Goal: Task Accomplishment & Management: Manage account settings

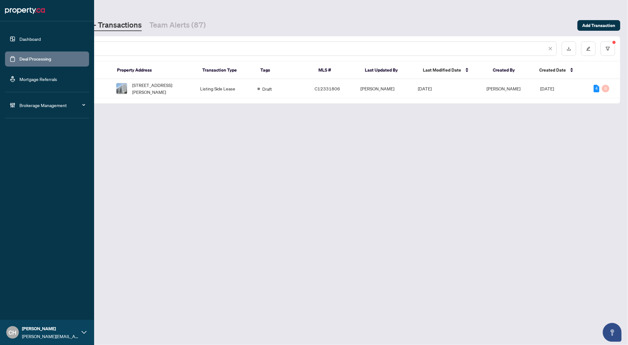
click at [19, 62] on link "Deal Processing" at bounding box center [35, 59] width 32 height 6
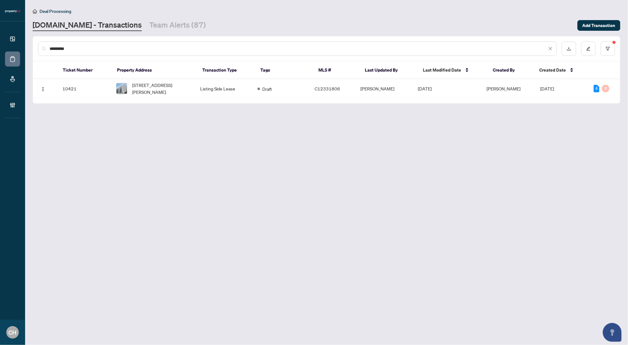
click at [128, 50] on input "*********" at bounding box center [298, 48] width 497 height 7
paste input "text"
type input "*********"
click at [89, 31] on main "Deal Processing [DOMAIN_NAME] - Transactions Team Alerts (87) Add Transaction *…" at bounding box center [326, 172] width 603 height 345
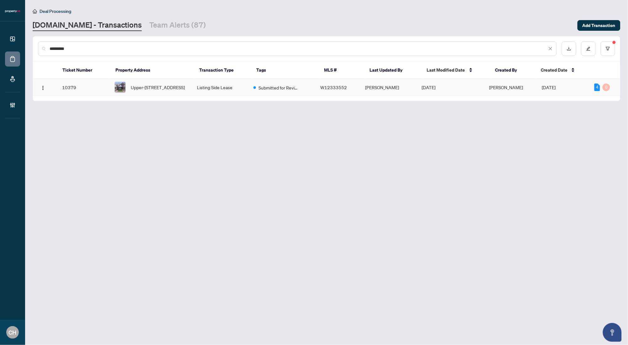
click at [315, 93] on td "Submitted for Review" at bounding box center [281, 87] width 67 height 17
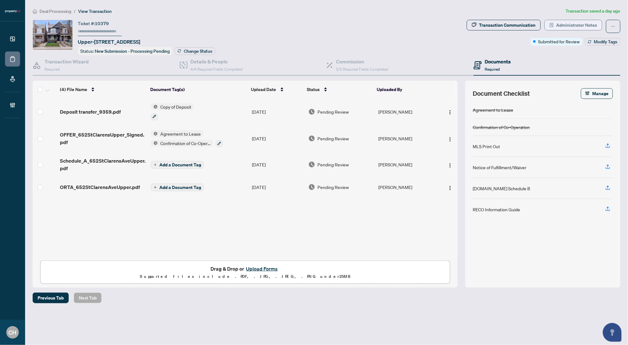
click at [585, 24] on span "Administrator Notes" at bounding box center [576, 25] width 41 height 10
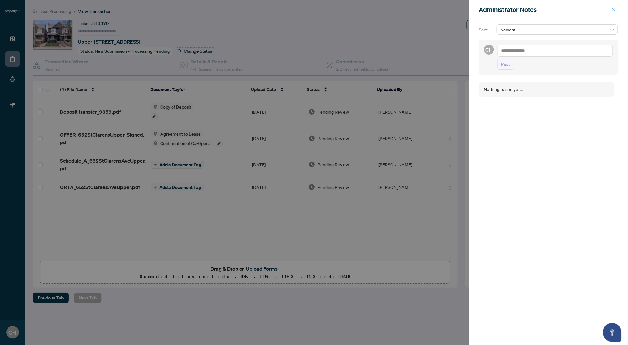
click at [613, 11] on icon "close" at bounding box center [614, 10] width 4 height 4
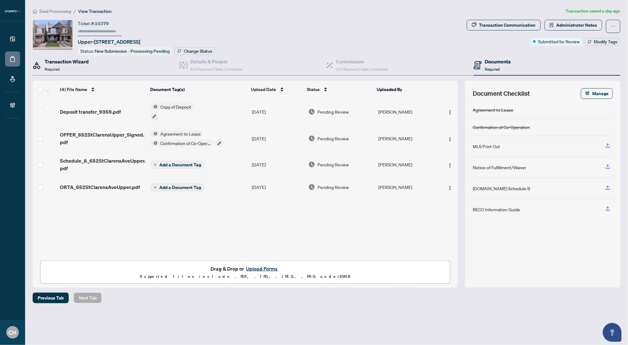
click at [77, 69] on div "Transaction Wizard Required" at bounding box center [67, 65] width 44 height 15
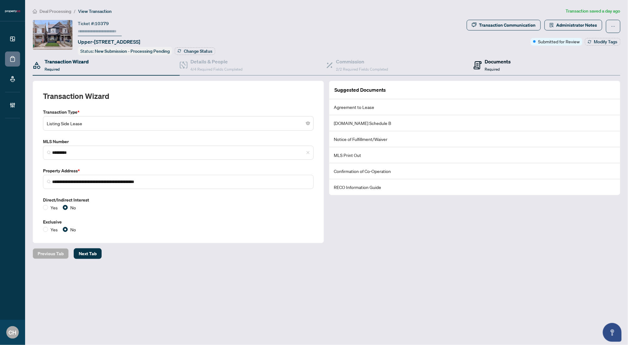
click at [495, 65] on div "Documents Required" at bounding box center [498, 65] width 26 height 15
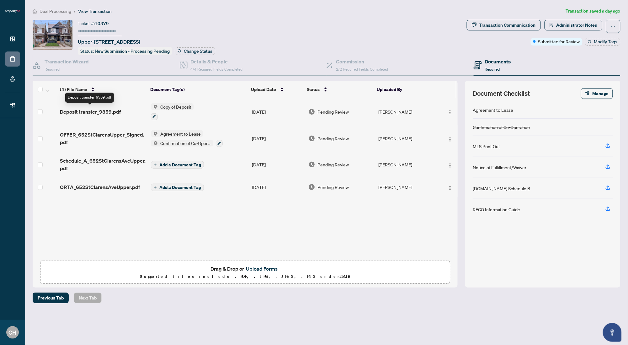
click at [96, 112] on span "Deposit transfer_9359.pdf" at bounding box center [90, 112] width 61 height 8
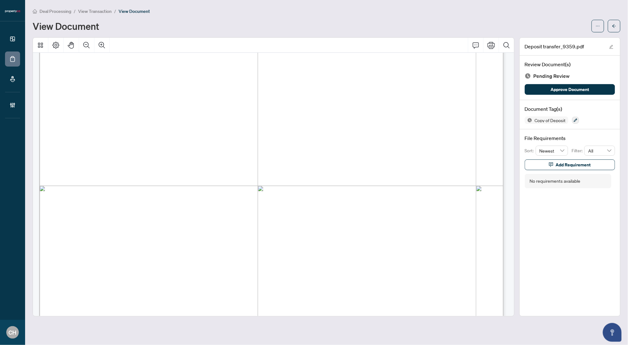
scroll to position [967, 0]
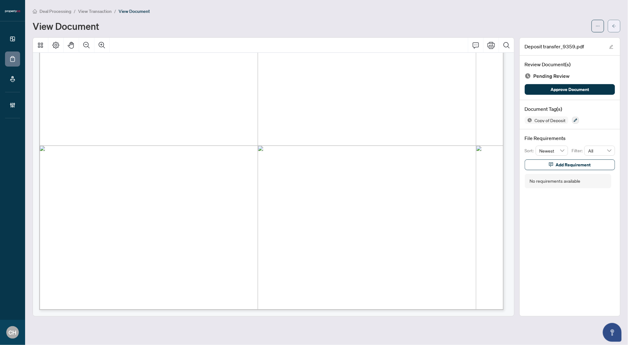
click at [618, 25] on button "button" at bounding box center [614, 26] width 13 height 13
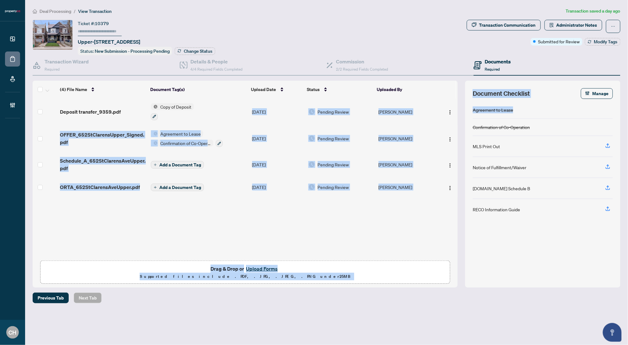
drag, startPoint x: 205, startPoint y: 109, endPoint x: 699, endPoint y: 114, distance: 494.6
click at [628, 114] on html "Dashboard Deal Processing Mortgage Referrals Brokerage Management CH [PERSON_NA…" at bounding box center [314, 172] width 628 height 345
click at [448, 108] on span "button" at bounding box center [450, 111] width 5 height 7
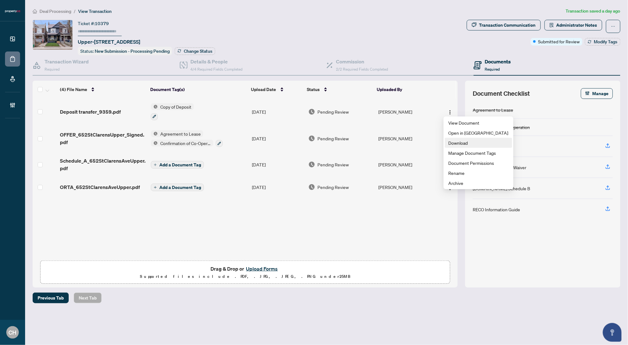
click at [471, 140] on span "Download" at bounding box center [478, 142] width 60 height 7
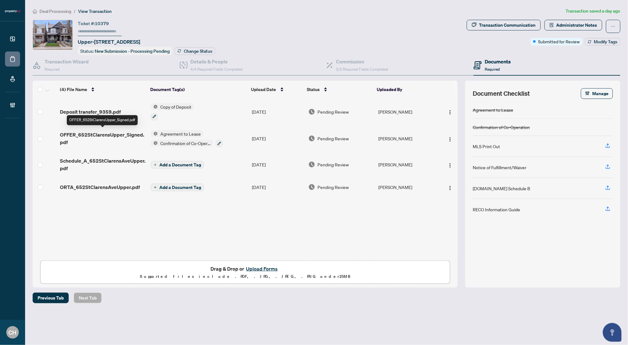
click at [109, 132] on span "OFFER_652StClarensUpper_Signed.pdf" at bounding box center [103, 138] width 86 height 15
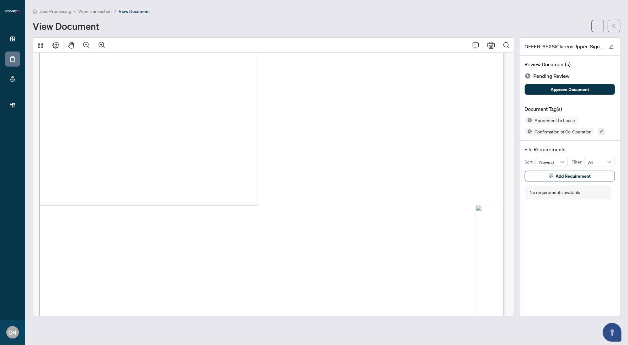
scroll to position [1432, 0]
drag, startPoint x: 81, startPoint y: 177, endPoint x: 125, endPoint y: 176, distance: 43.9
click at [125, 176] on span "[PERSON_NAME]" at bounding box center [108, 177] width 54 height 7
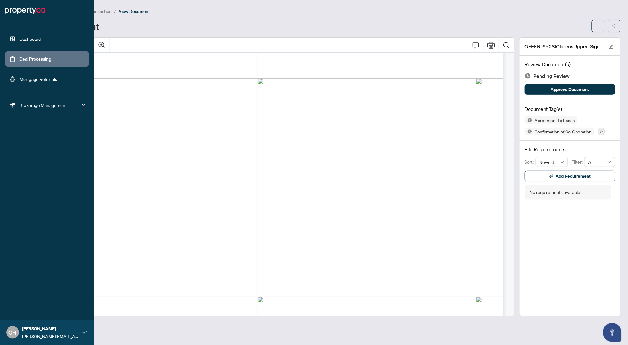
click at [19, 61] on link "Deal Processing" at bounding box center [35, 59] width 32 height 6
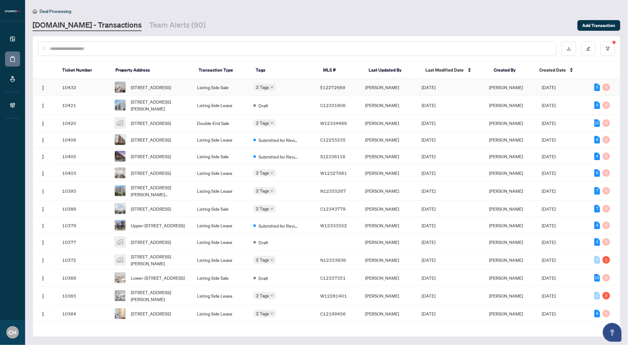
click at [444, 91] on td "[DATE]" at bounding box center [449, 87] width 67 height 17
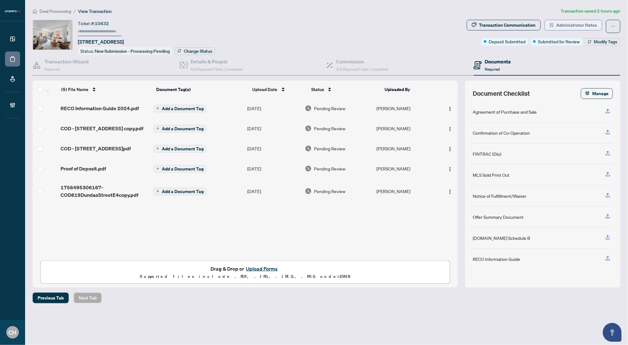
click at [573, 29] on span "Administrator Notes" at bounding box center [576, 25] width 41 height 10
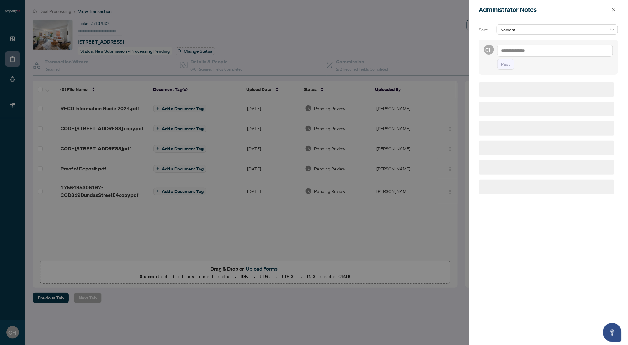
click at [574, 27] on span "Newest" at bounding box center [557, 29] width 114 height 9
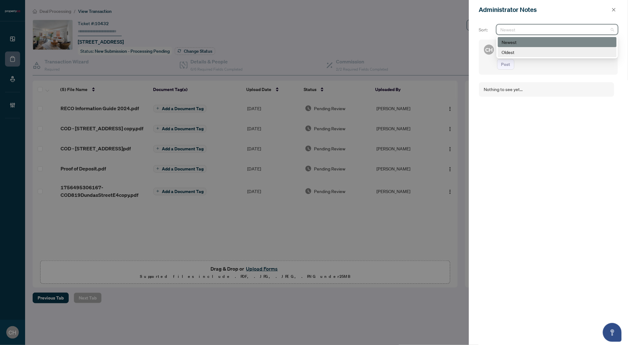
click at [575, 82] on div "Nothing to see yet..." at bounding box center [546, 89] width 135 height 14
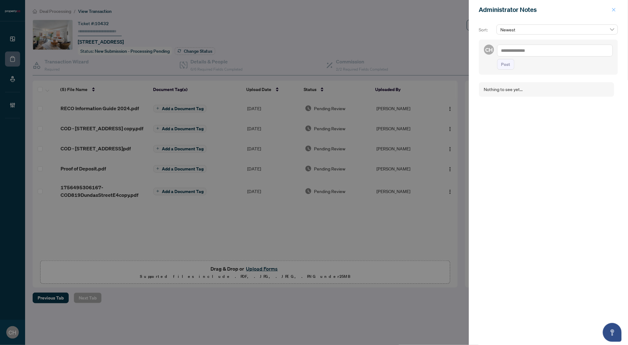
click at [613, 13] on span "button" at bounding box center [614, 10] width 4 height 10
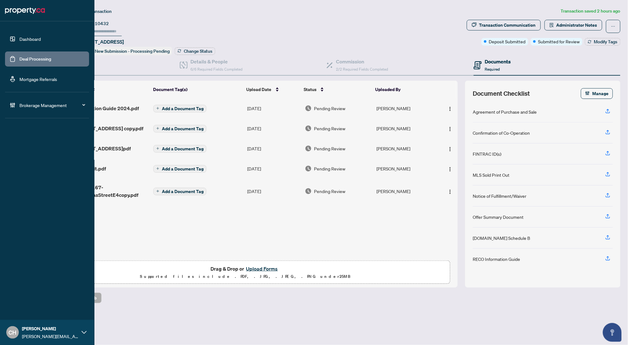
click at [19, 62] on link "Deal Processing" at bounding box center [35, 59] width 32 height 6
